Goal: Contribute content: Add original content to the website for others to see

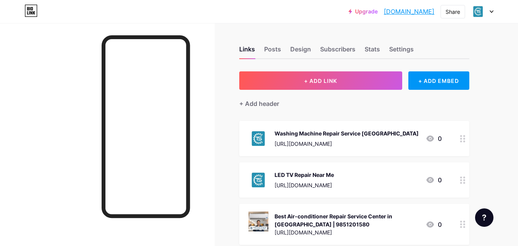
click at [417, 21] on div "Upgrade technicalsewa.b... [DOMAIN_NAME] Share Switch accounts Technical Sewa […" at bounding box center [259, 11] width 518 height 23
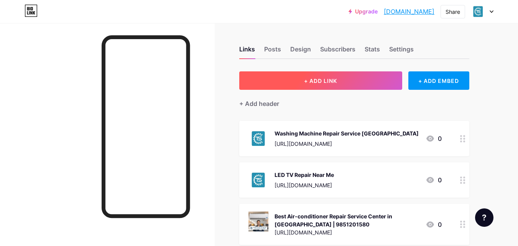
click at [257, 88] on button "+ ADD LINK" at bounding box center [320, 80] width 163 height 18
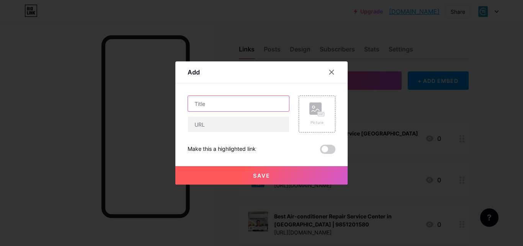
click at [218, 105] on input "text" at bounding box center [238, 103] width 101 height 15
paste input "Beko Washing Machine Repair Near Me – Reliable Services in [GEOGRAPHIC_DATA]"
type input "Beko Washing Machine Repair Near Me – Reliable Services in [GEOGRAPHIC_DATA]"
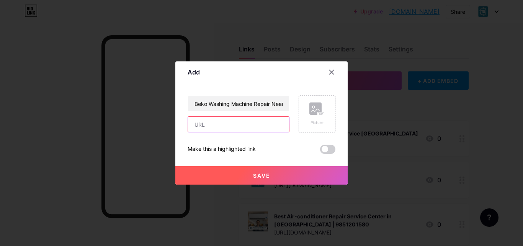
click at [219, 128] on input "text" at bounding box center [238, 123] width 101 height 15
paste input "[URL][DOMAIN_NAME]"
type input "[URL][DOMAIN_NAME]"
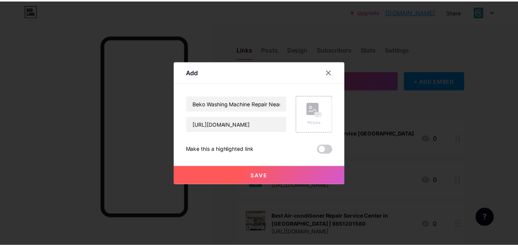
scroll to position [0, 0]
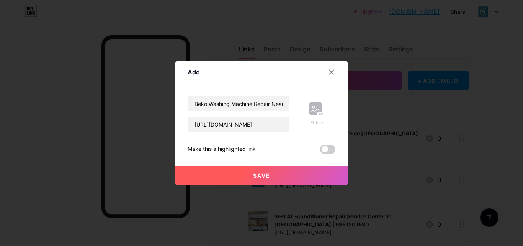
click at [270, 174] on span "Save" at bounding box center [261, 175] width 17 height 7
